Goal: Information Seeking & Learning: Obtain resource

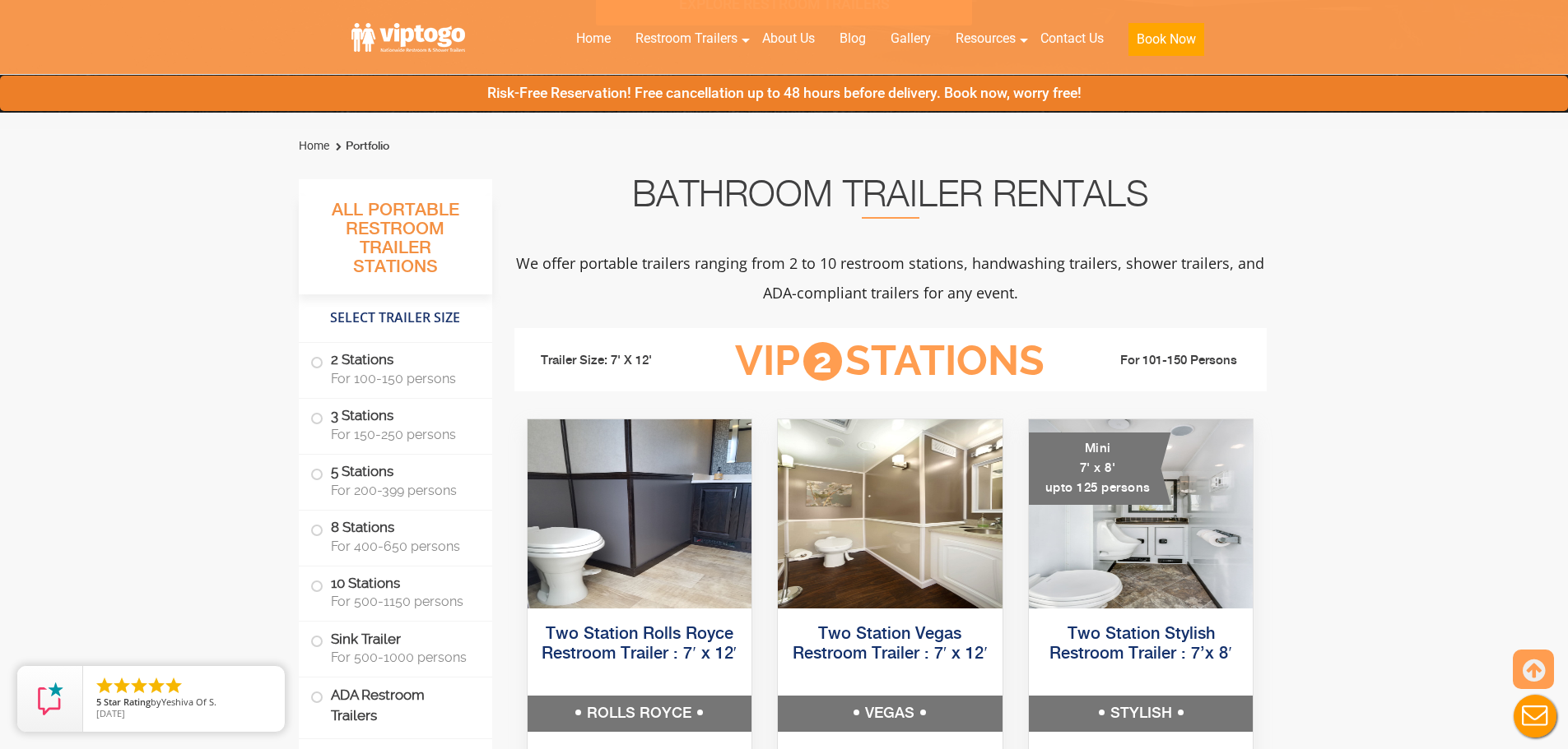
scroll to position [493, 0]
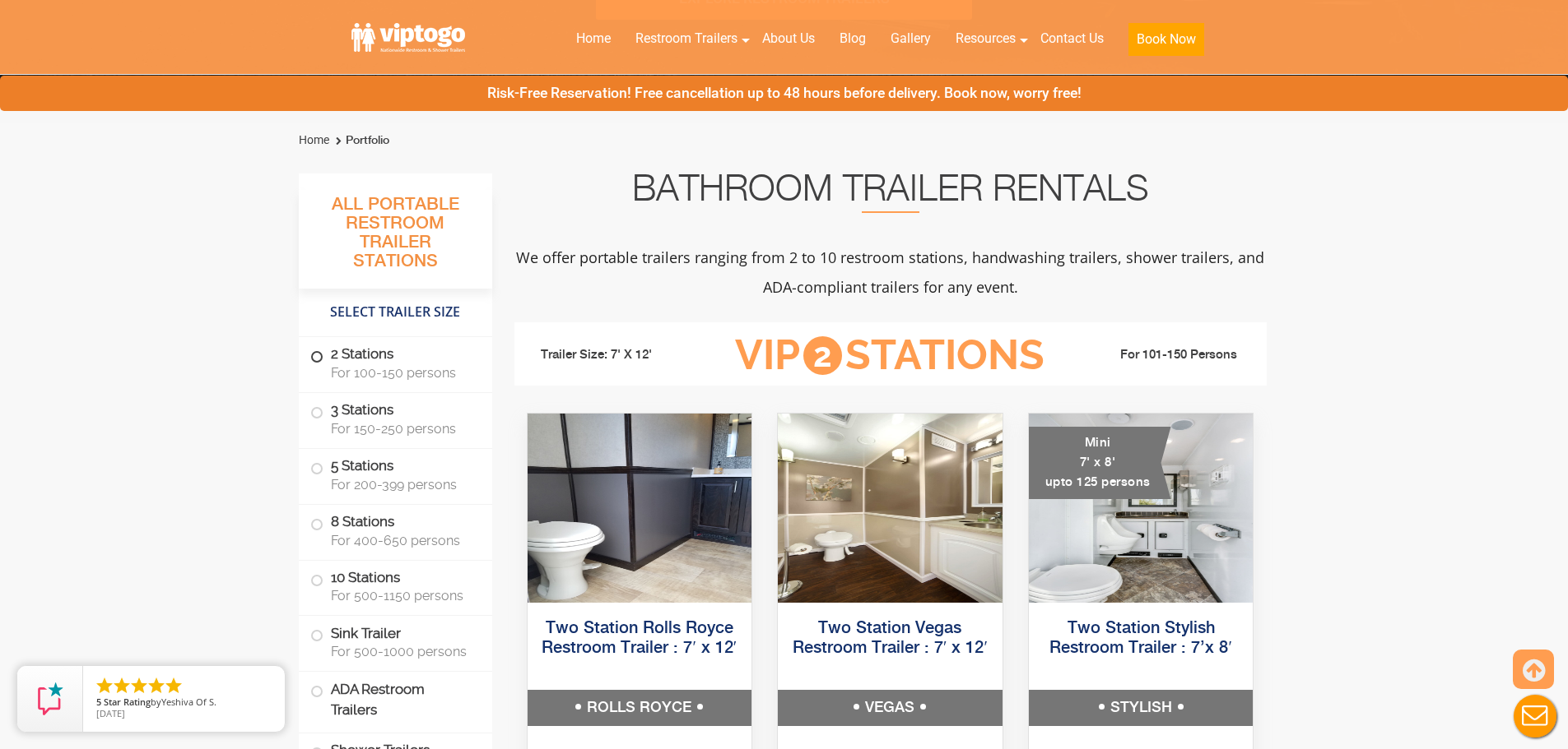
click at [387, 381] on label "2 Stations For 100-150 persons" at bounding box center [395, 362] width 171 height 51
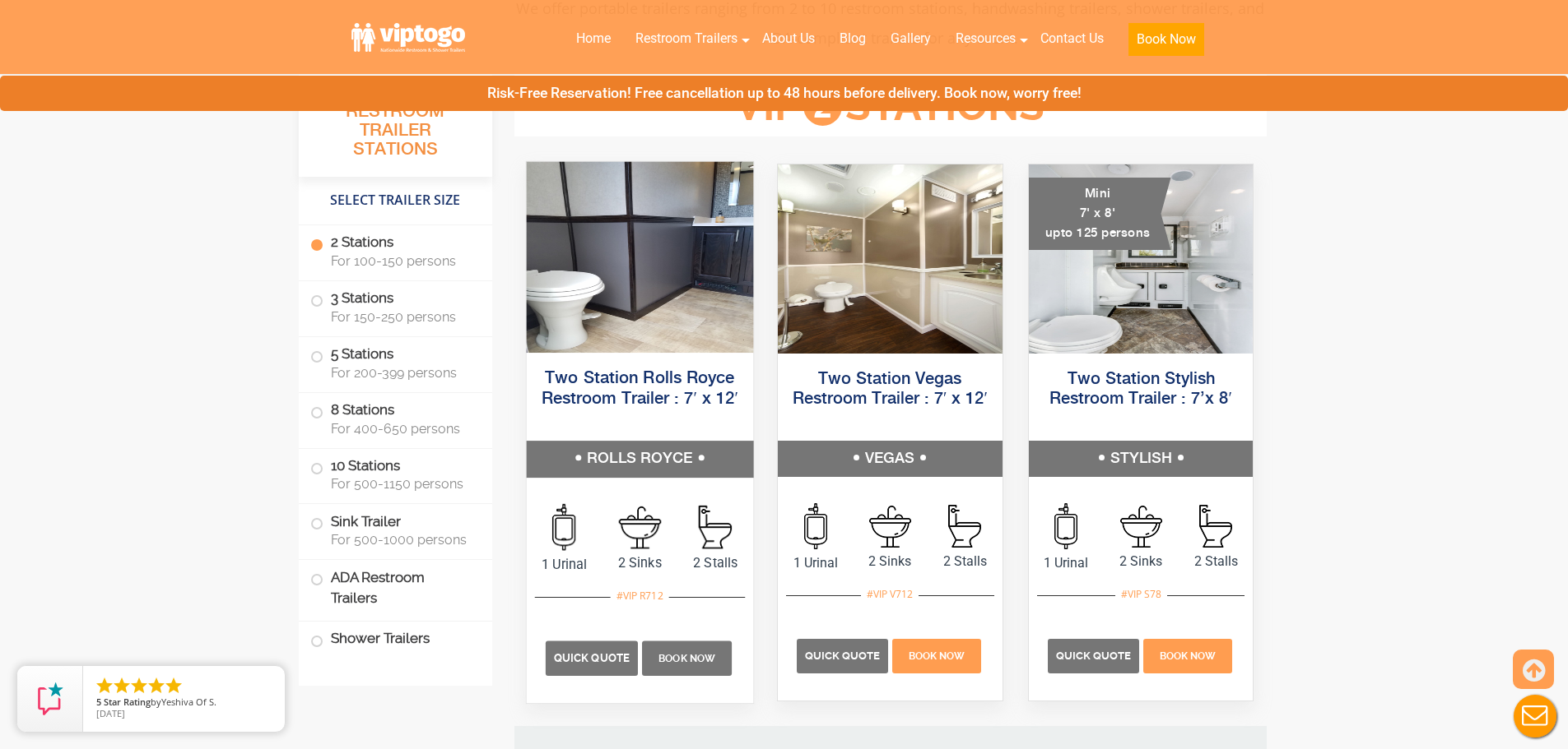
scroll to position [749, 0]
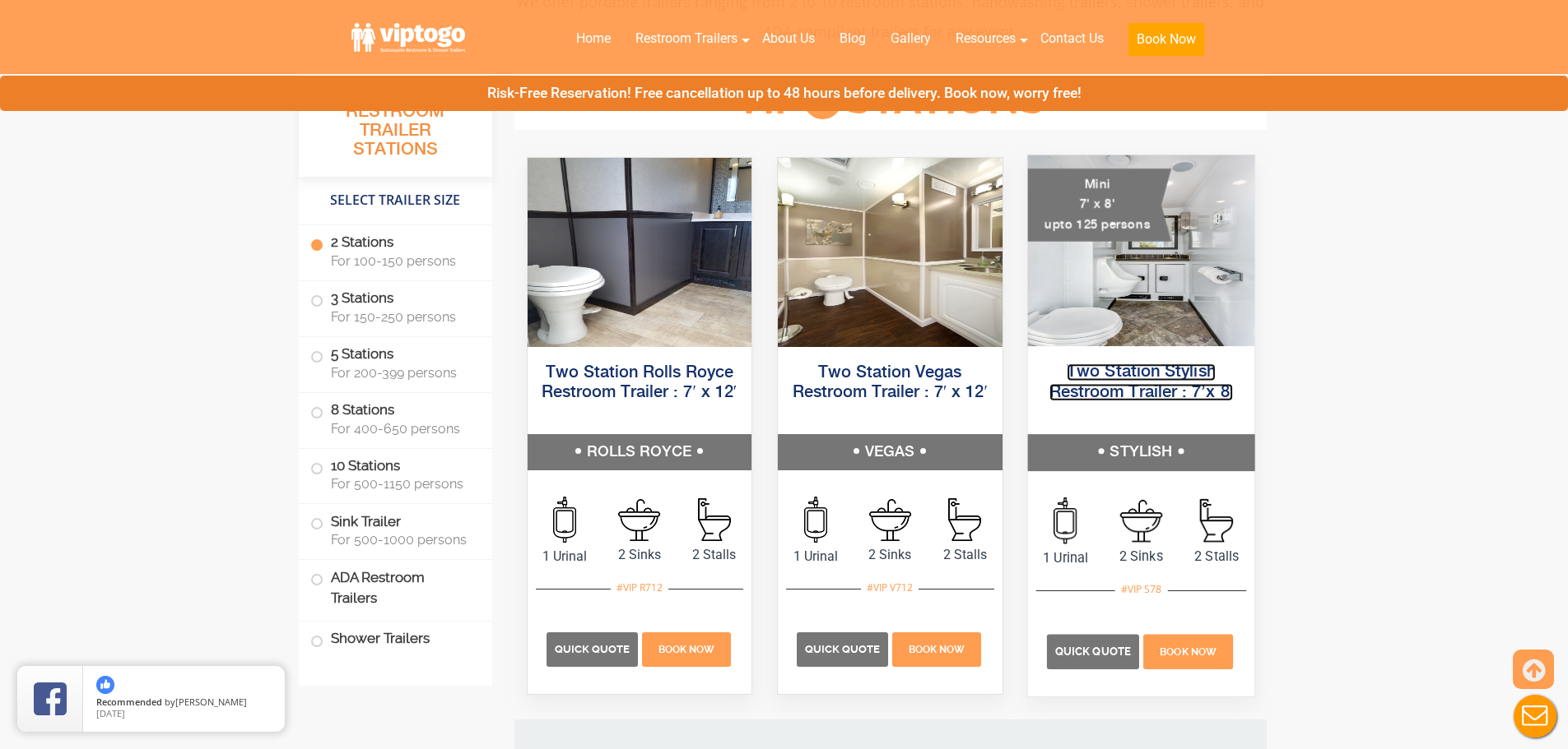
click at [1119, 386] on link "Two Station Stylish Restroom Trailer : 7’x 8′" at bounding box center [1140, 382] width 184 height 37
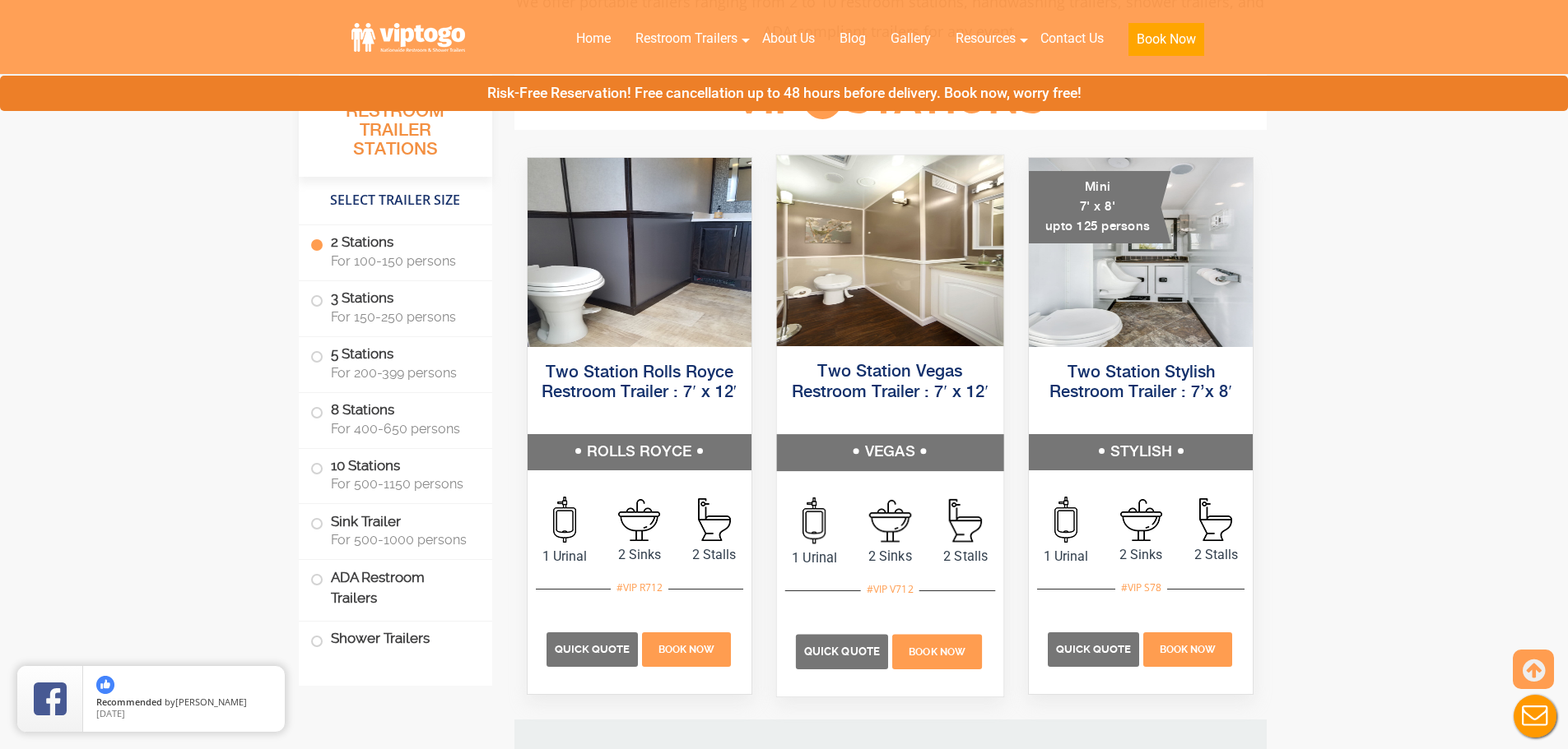
click at [898, 382] on h5 "Two Station Vegas Restroom Trailer : 7′ x 12′" at bounding box center [890, 392] width 226 height 83
click at [896, 390] on link "Two Station Vegas Restroom Trailer : 7′ x 12′" at bounding box center [890, 382] width 197 height 37
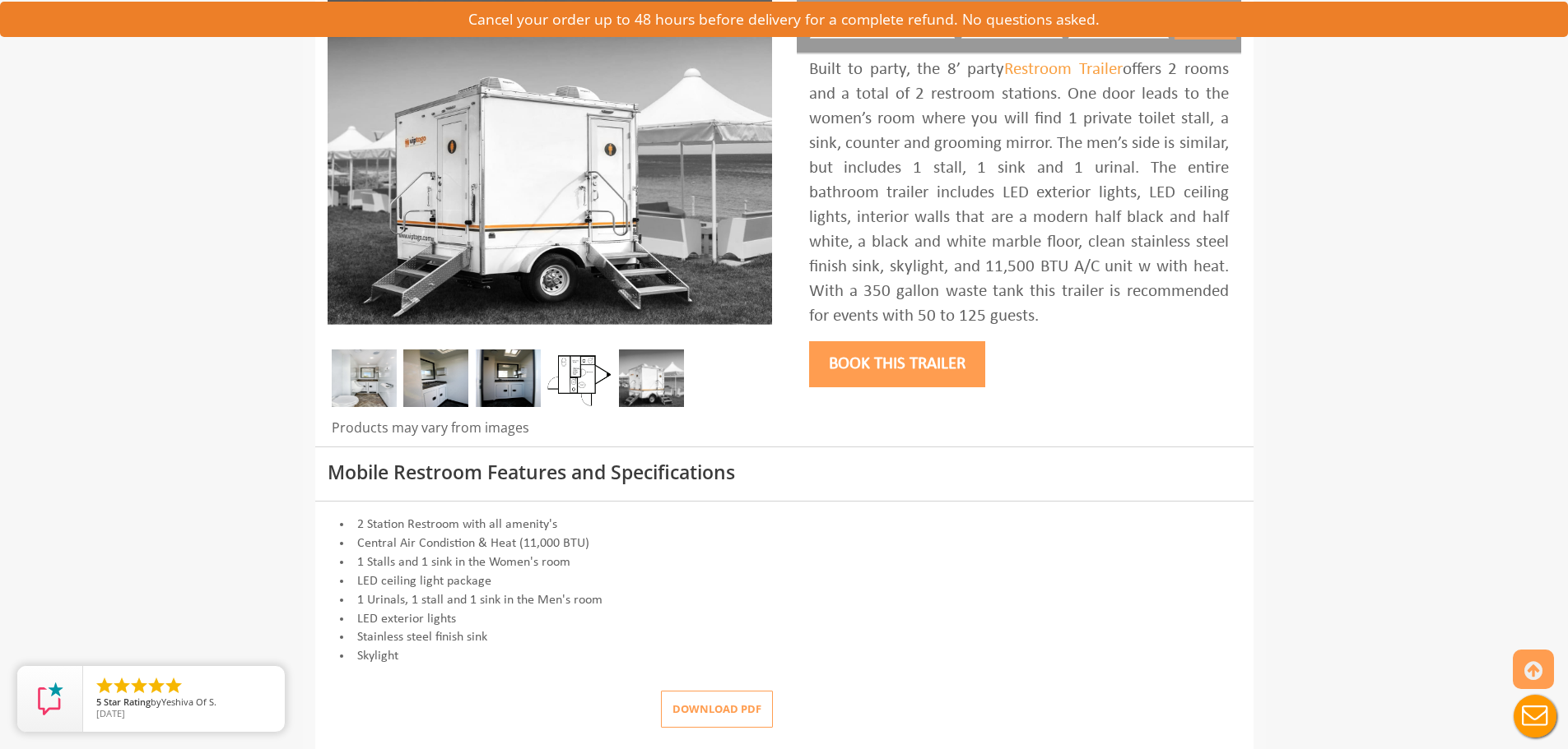
scroll to position [247, 0]
click at [584, 365] on img at bounding box center [580, 377] width 65 height 57
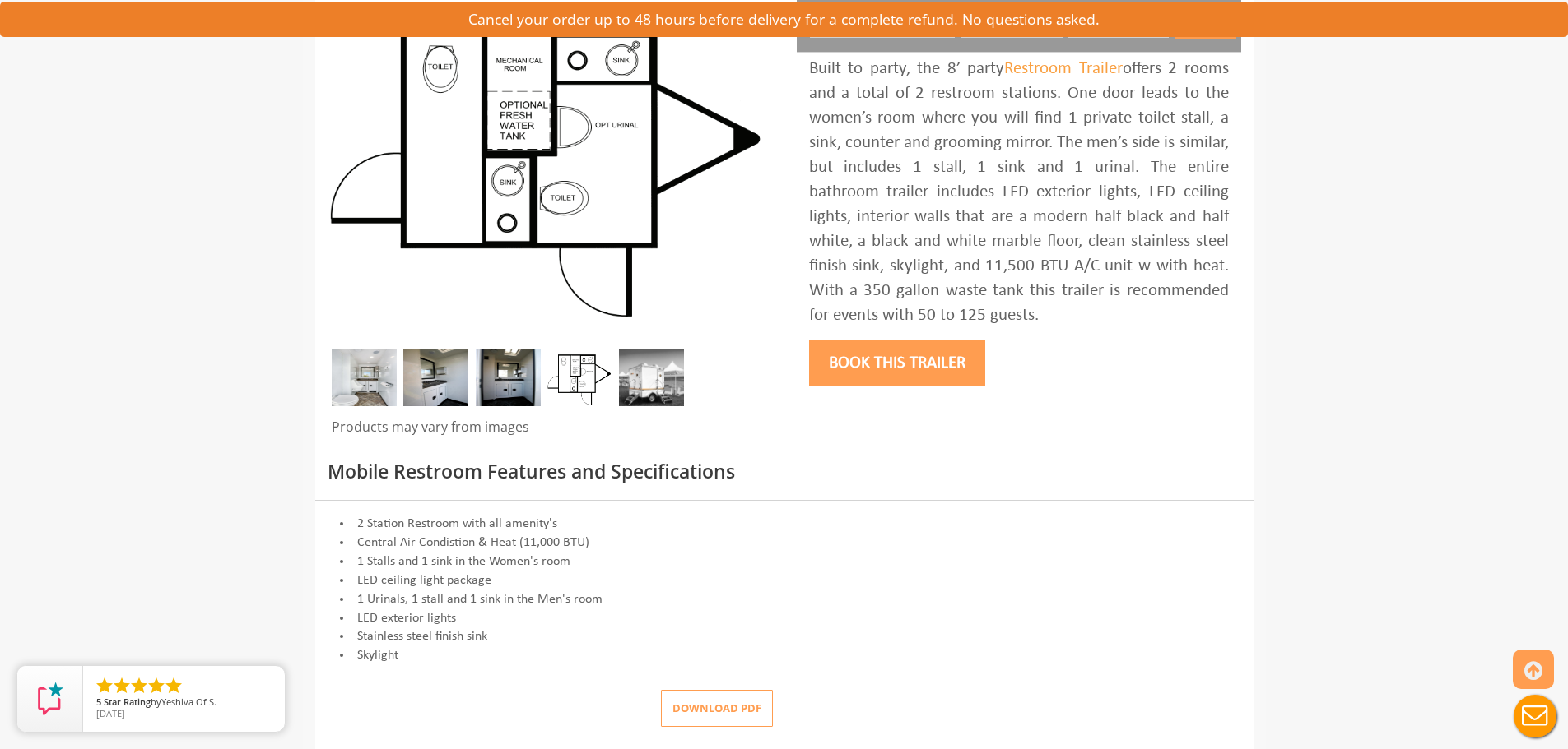
click at [714, 715] on button "Download pdf" at bounding box center [716, 708] width 112 height 37
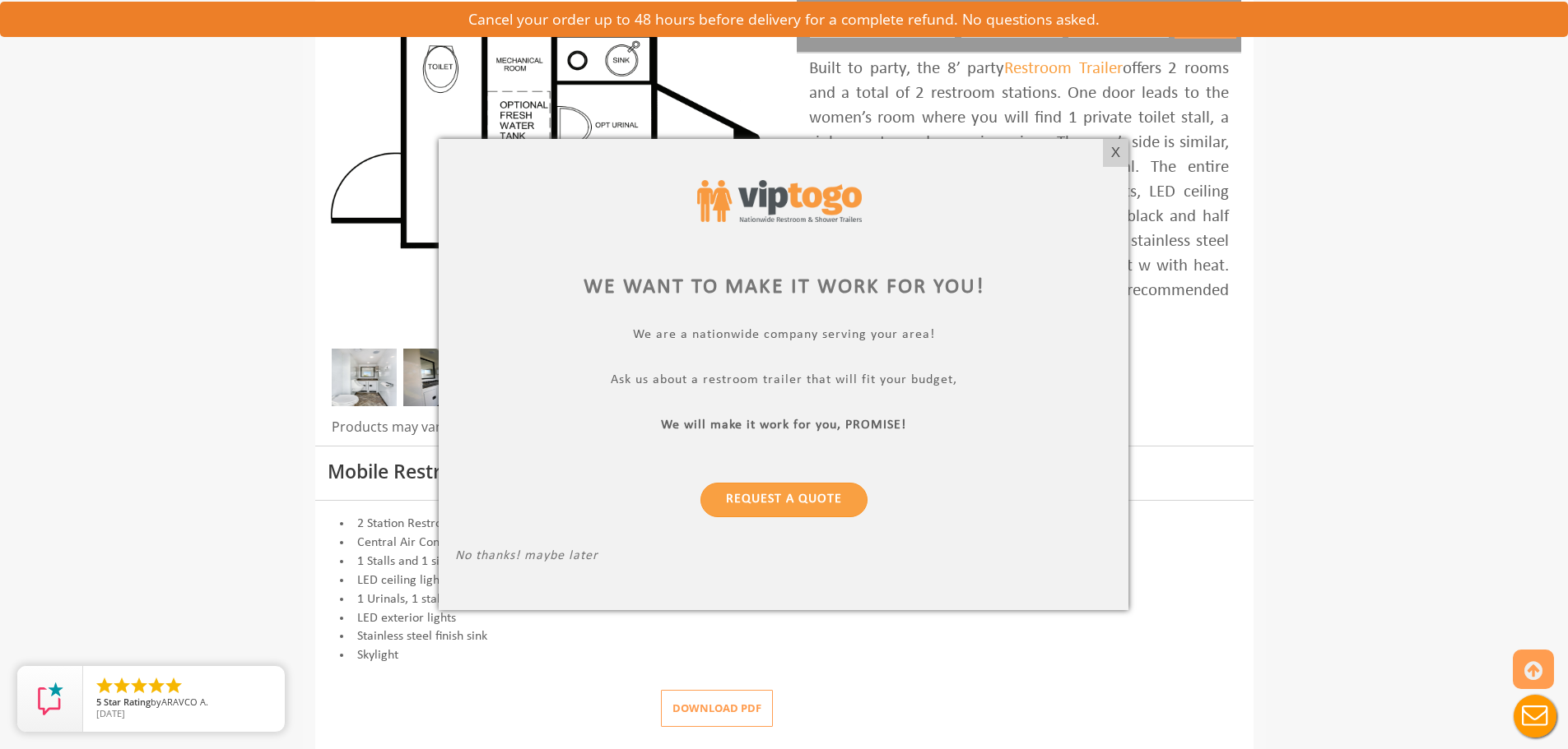
click at [1532, 201] on div at bounding box center [784, 374] width 1568 height 749
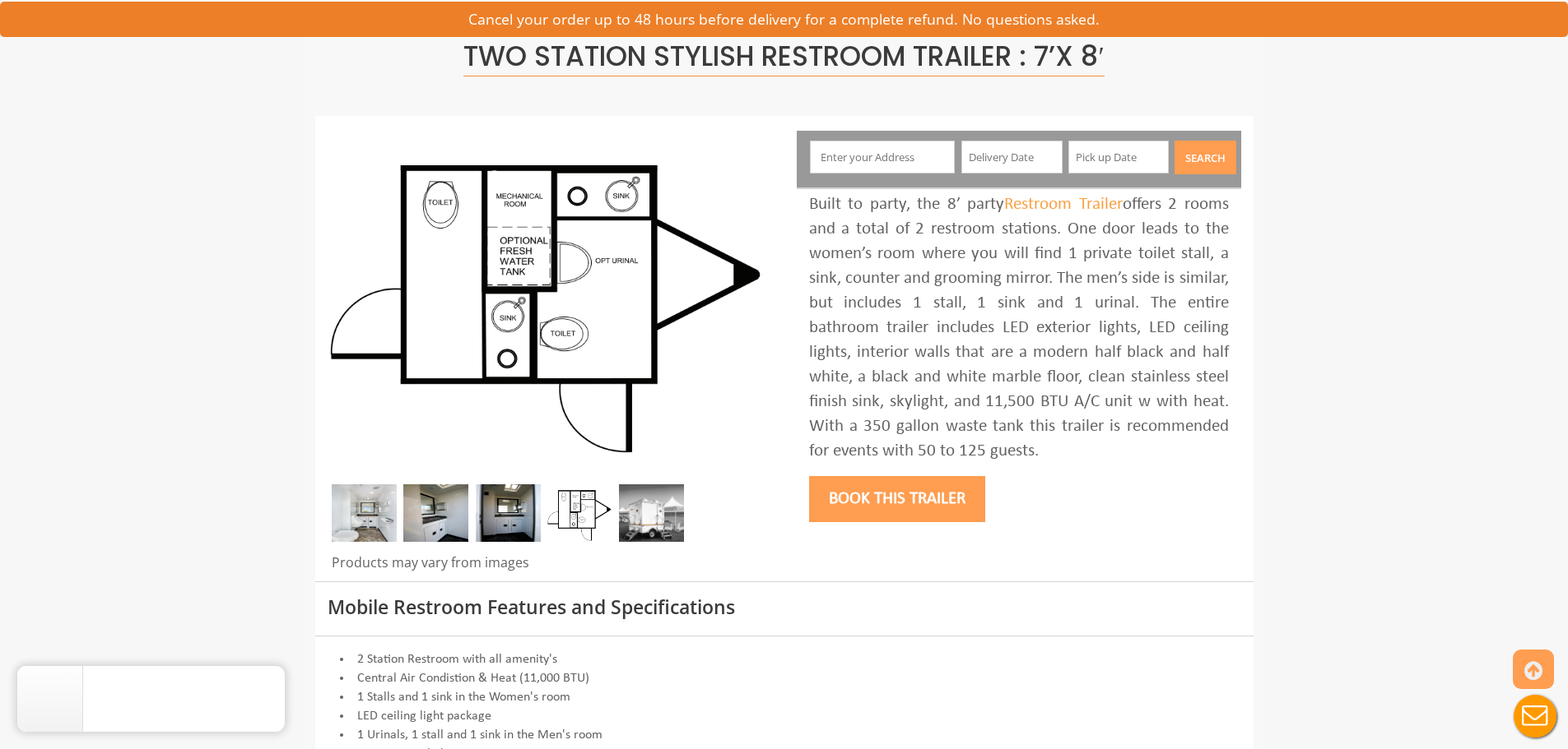
scroll to position [0, 0]
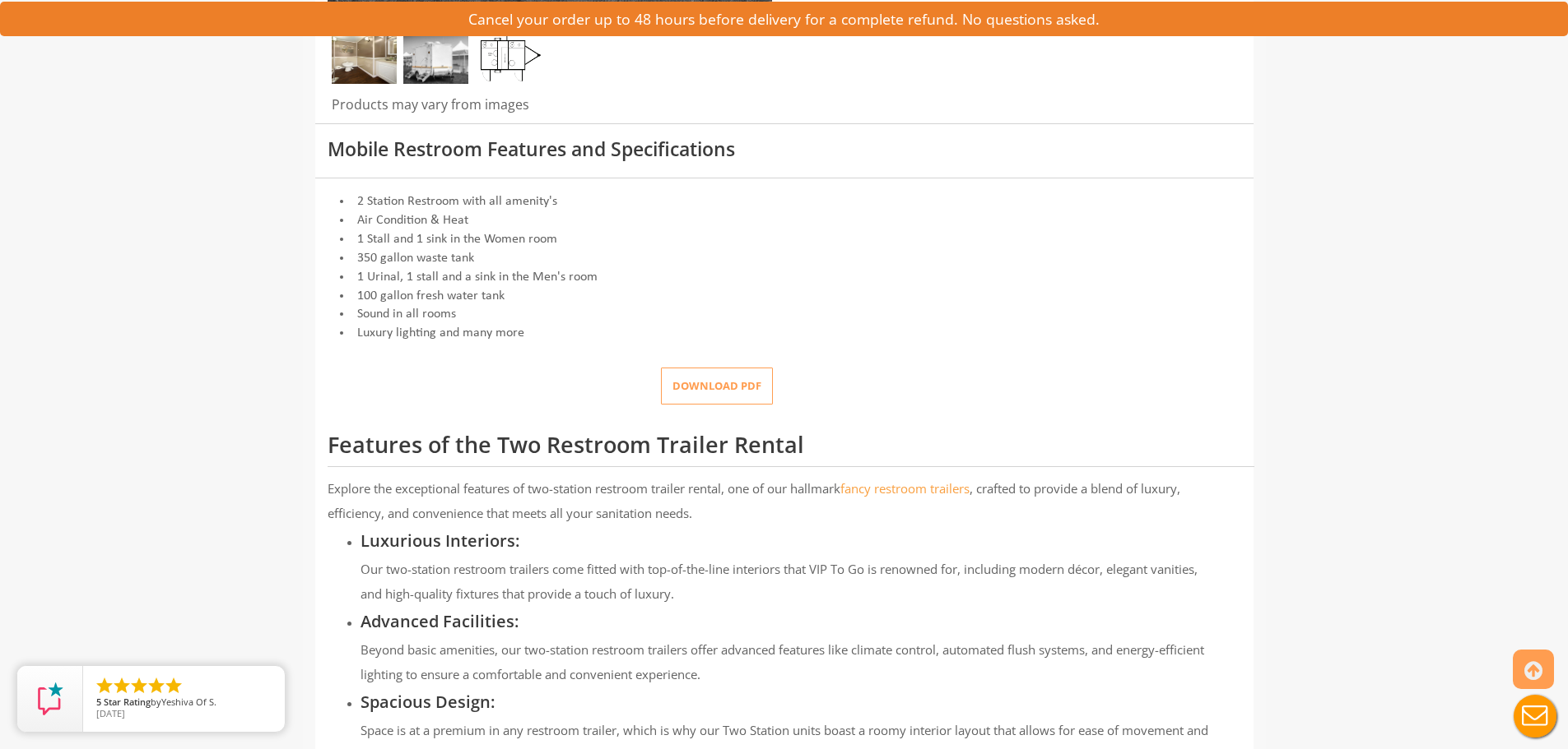
scroll to position [576, 0]
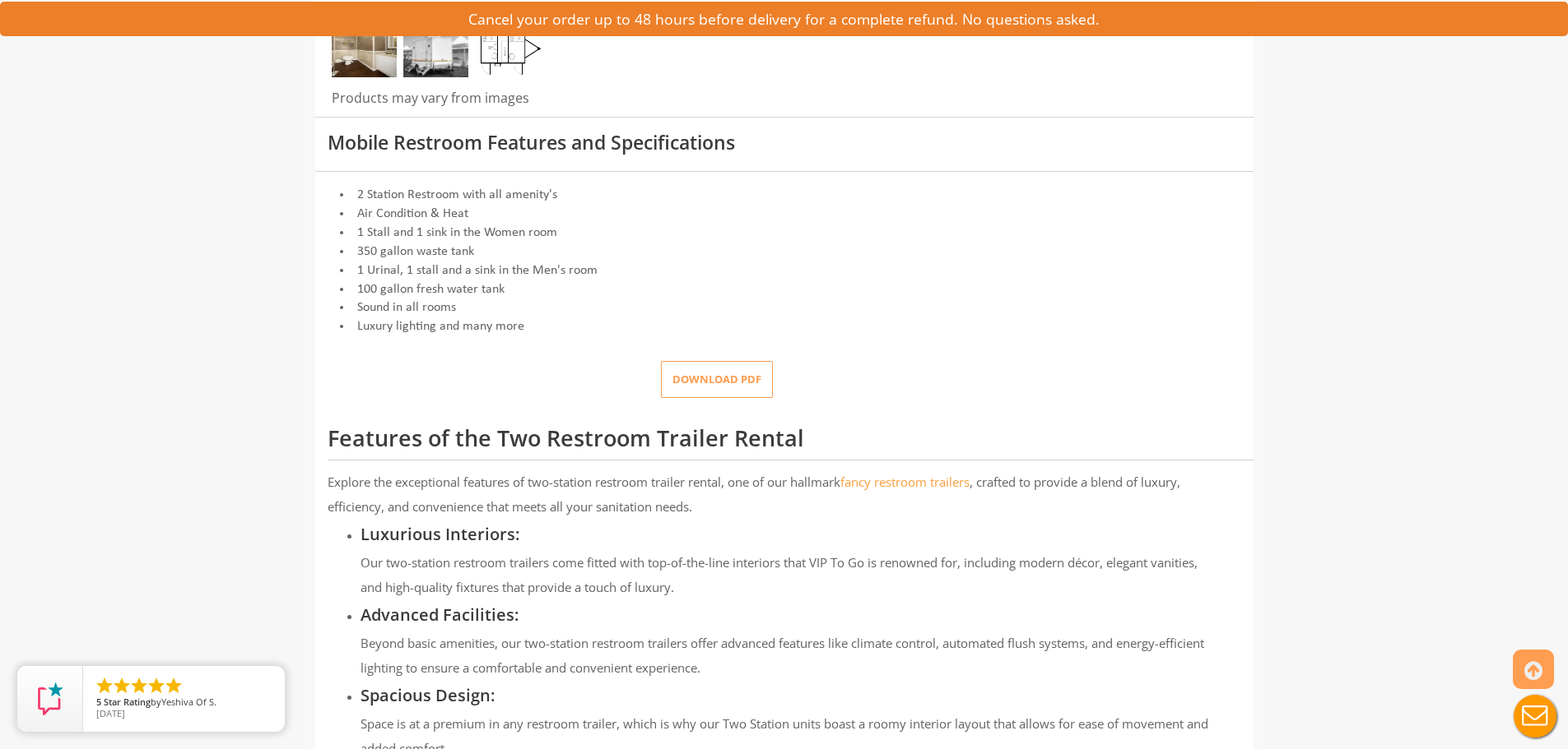
click at [728, 380] on button "Download pdf" at bounding box center [716, 379] width 112 height 37
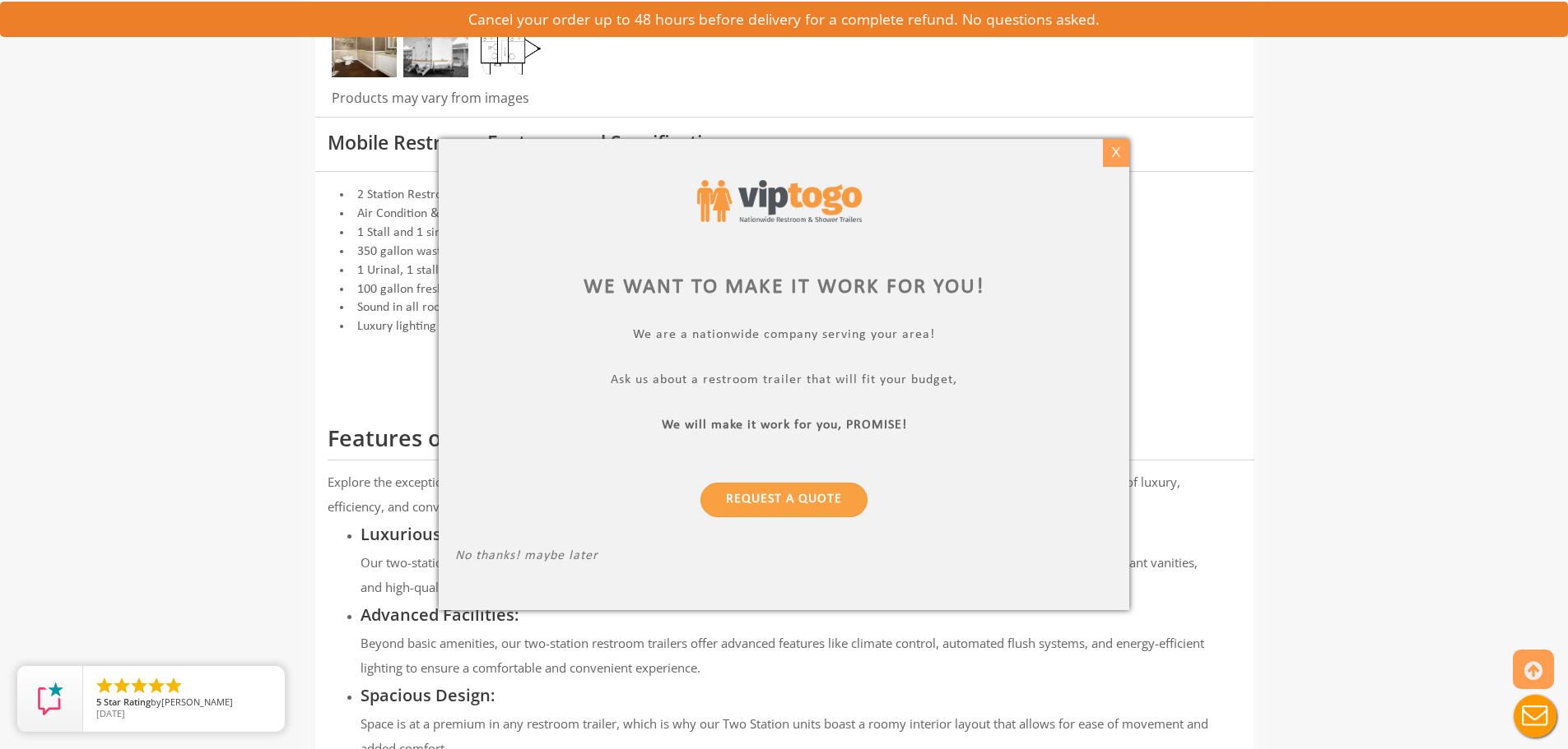
click at [1112, 159] on div "X" at bounding box center [1115, 153] width 25 height 28
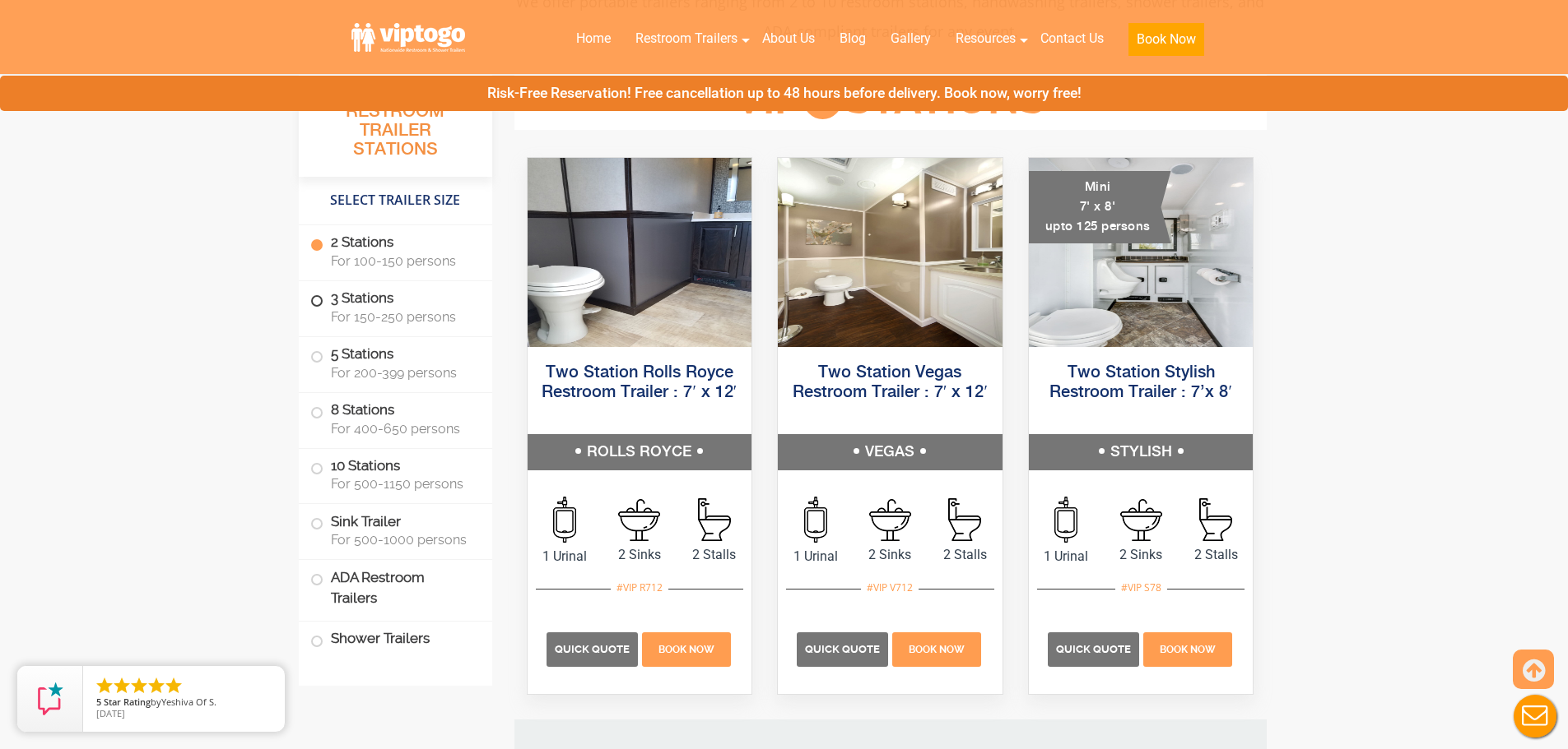
click at [342, 313] on span "For 150-250 persons" at bounding box center [402, 316] width 142 height 15
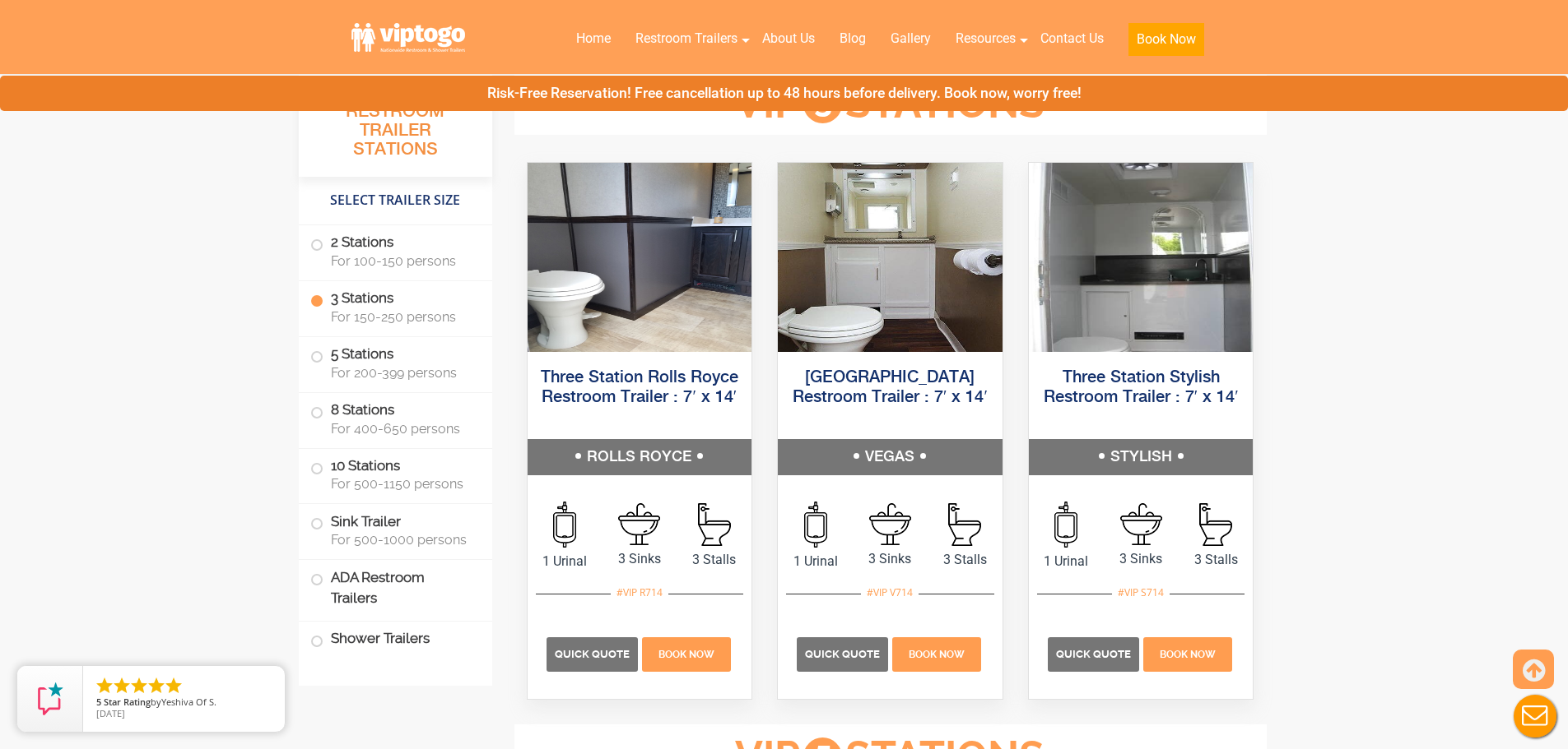
scroll to position [1836, 0]
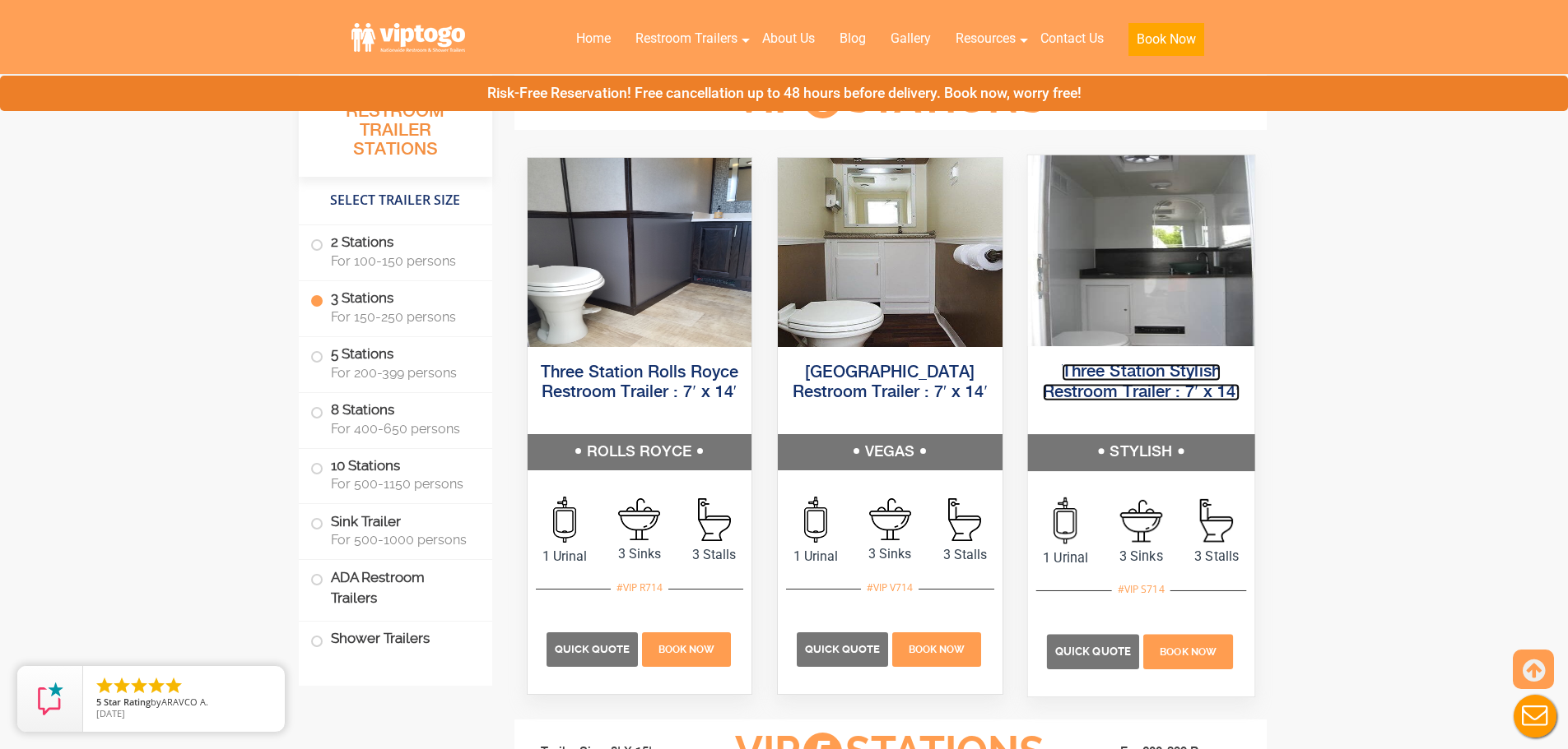
click at [1110, 392] on link "Three Station Stylish Restroom Trailer : 7′ x 14′" at bounding box center [1140, 382] width 197 height 37
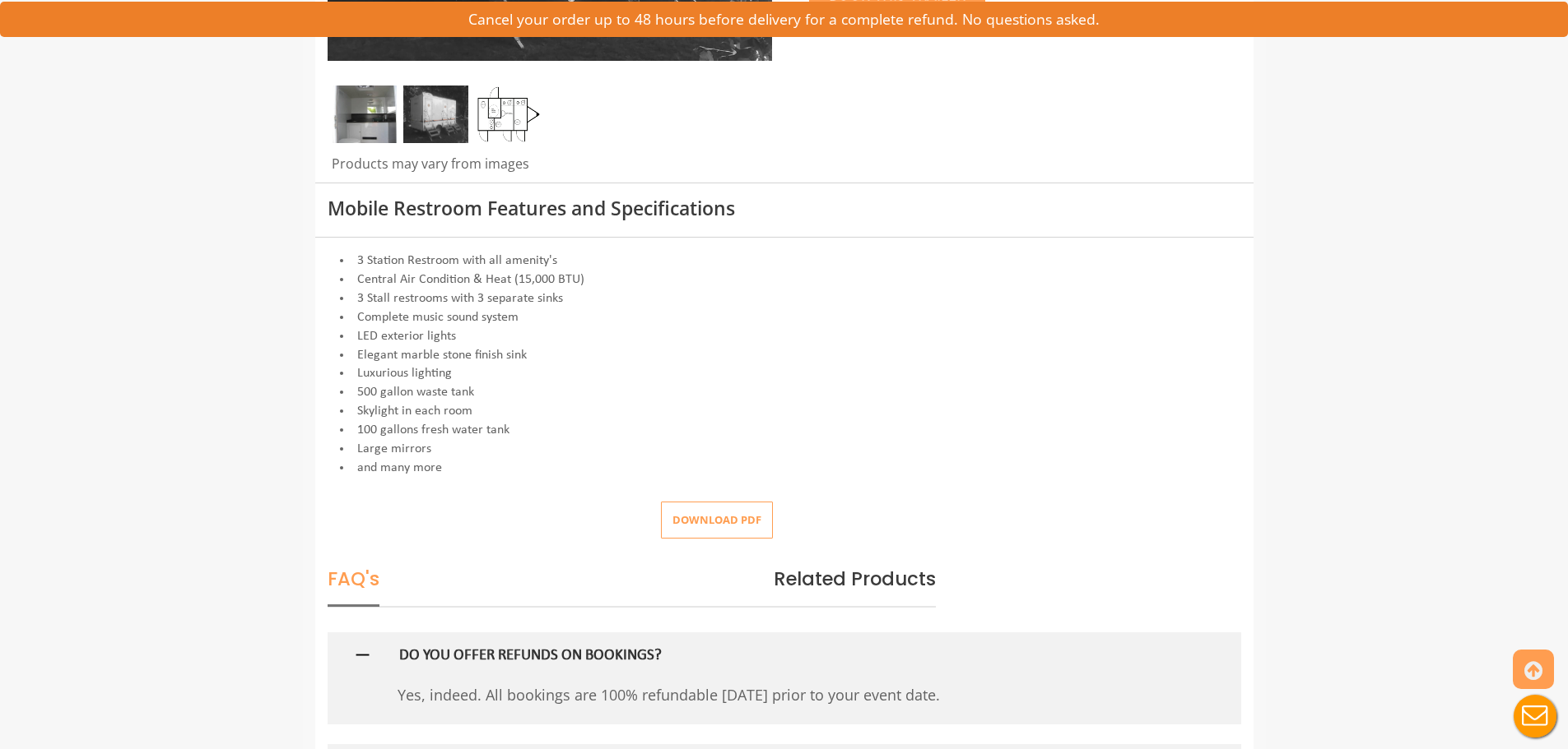
scroll to position [576, 0]
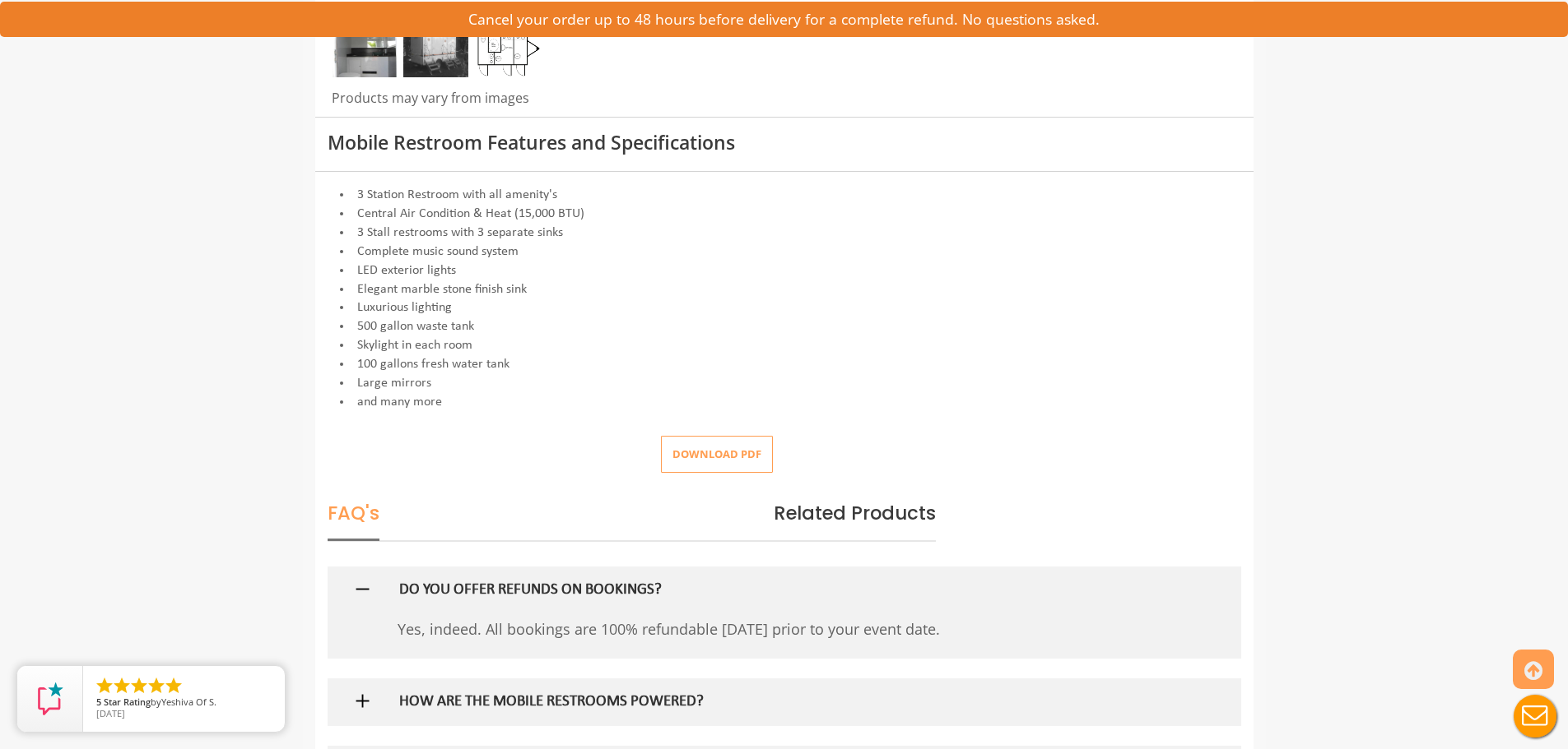
click at [747, 461] on button "Download pdf" at bounding box center [716, 454] width 112 height 37
